Goal: Find specific fact: Find specific page/section

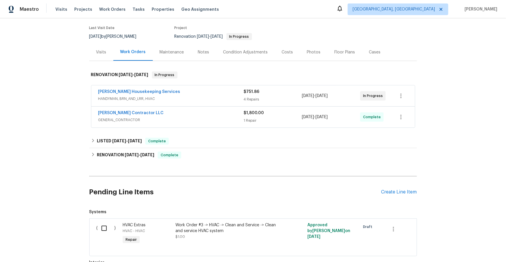
scroll to position [56, 0]
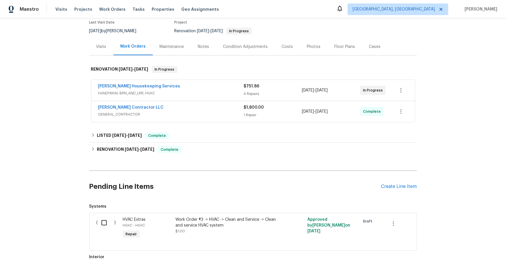
click at [309, 44] on div "Photos" at bounding box center [314, 47] width 14 height 6
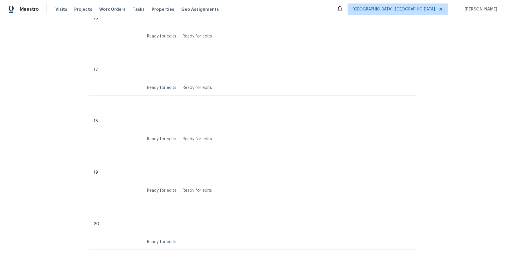
scroll to position [1019, 0]
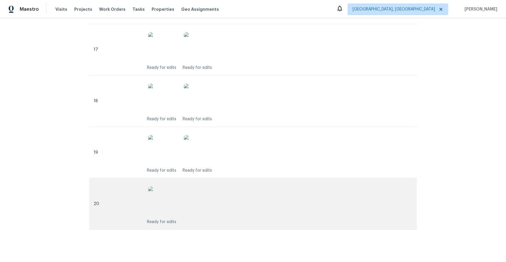
click at [162, 195] on img at bounding box center [162, 200] width 29 height 29
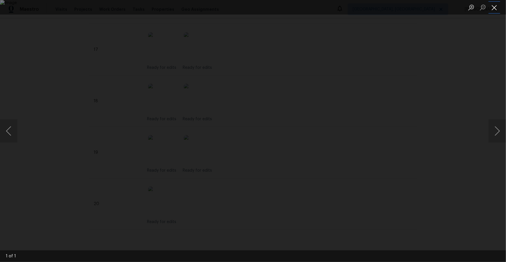
click at [493, 9] on button "Close lightbox" at bounding box center [495, 7] width 12 height 10
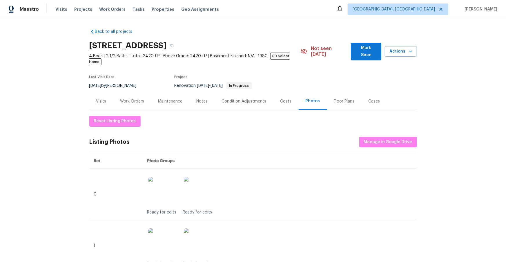
scroll to position [0, 0]
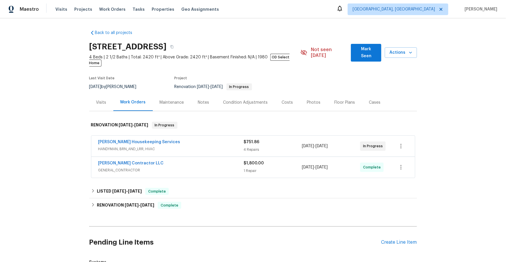
drag, startPoint x: 88, startPoint y: 46, endPoint x: 155, endPoint y: 45, distance: 67.3
click at [155, 45] on h2 "[STREET_ADDRESS]" at bounding box center [127, 47] width 77 height 6
copy h2 "6900 Vallecito Dr"
